Goal: Go to known website: Access a specific website the user already knows

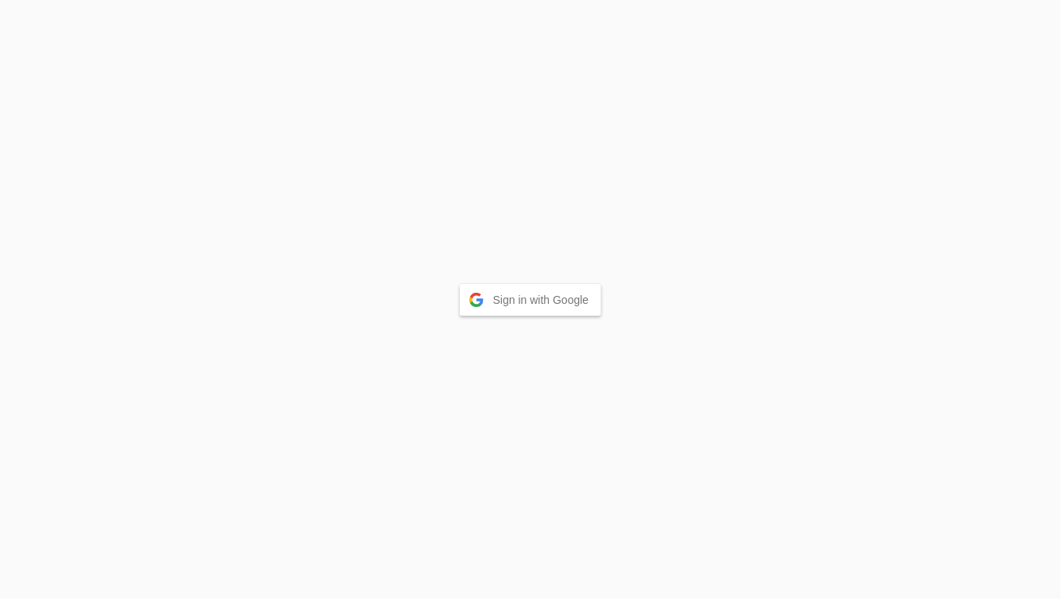
click at [541, 295] on button "Sign in with Google" at bounding box center [531, 300] width 142 height 32
